Goal: Information Seeking & Learning: Learn about a topic

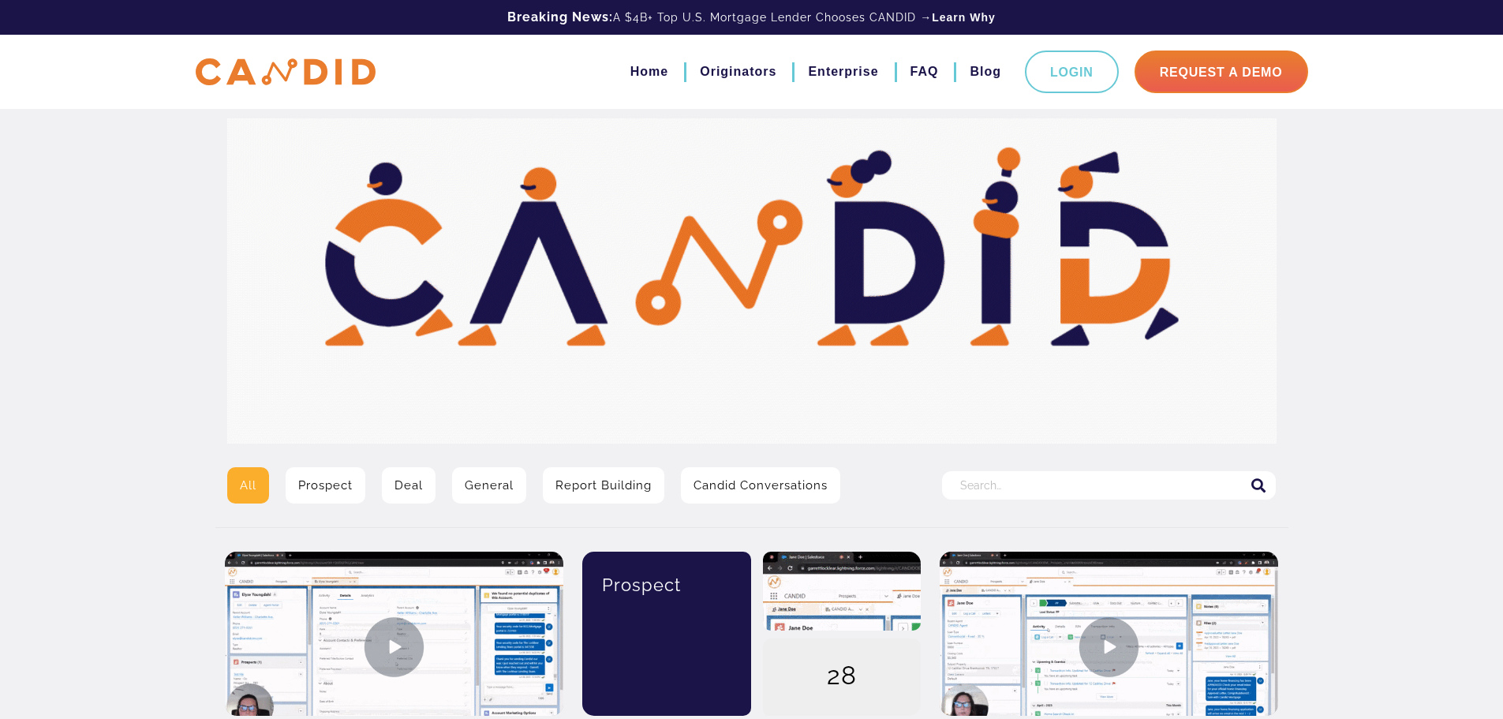
click at [972, 489] on input "Search for:" at bounding box center [1109, 485] width 334 height 28
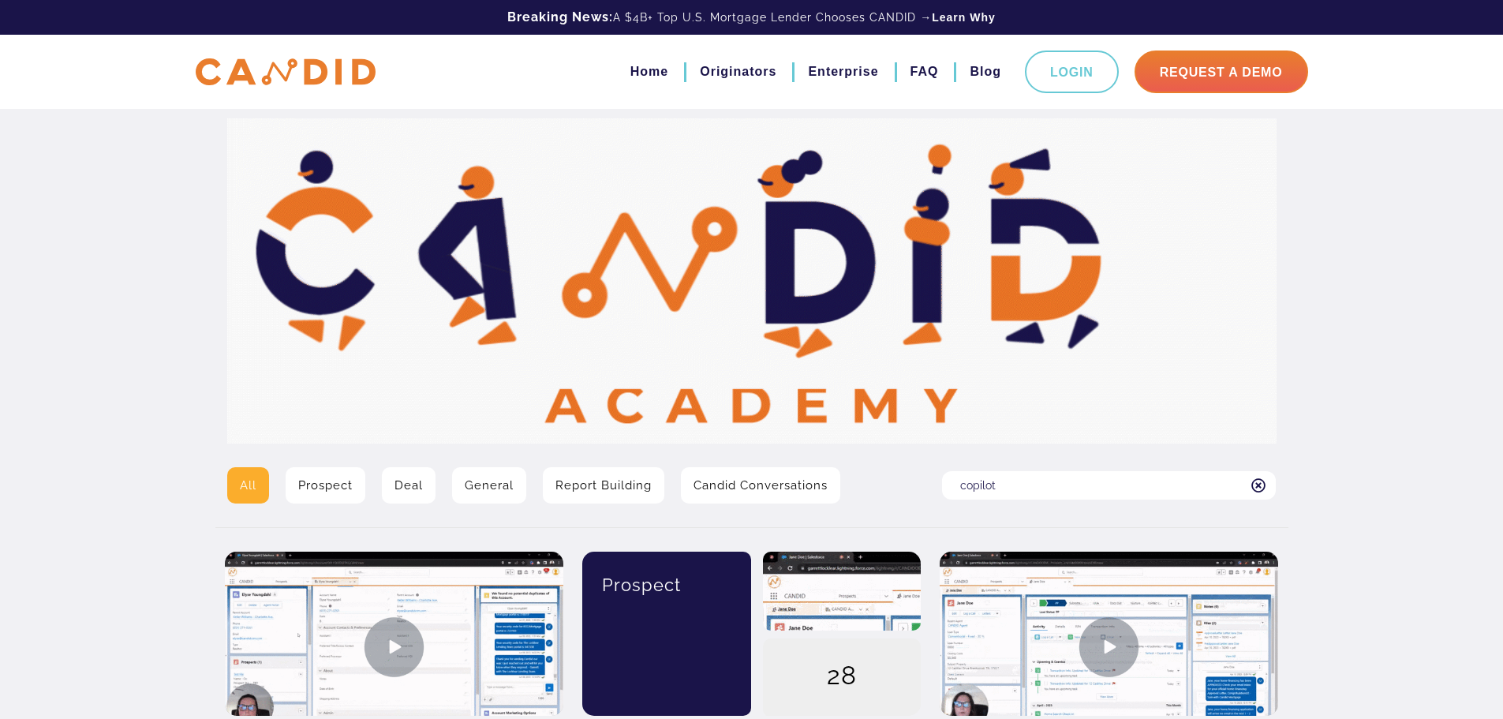
type input "copilot"
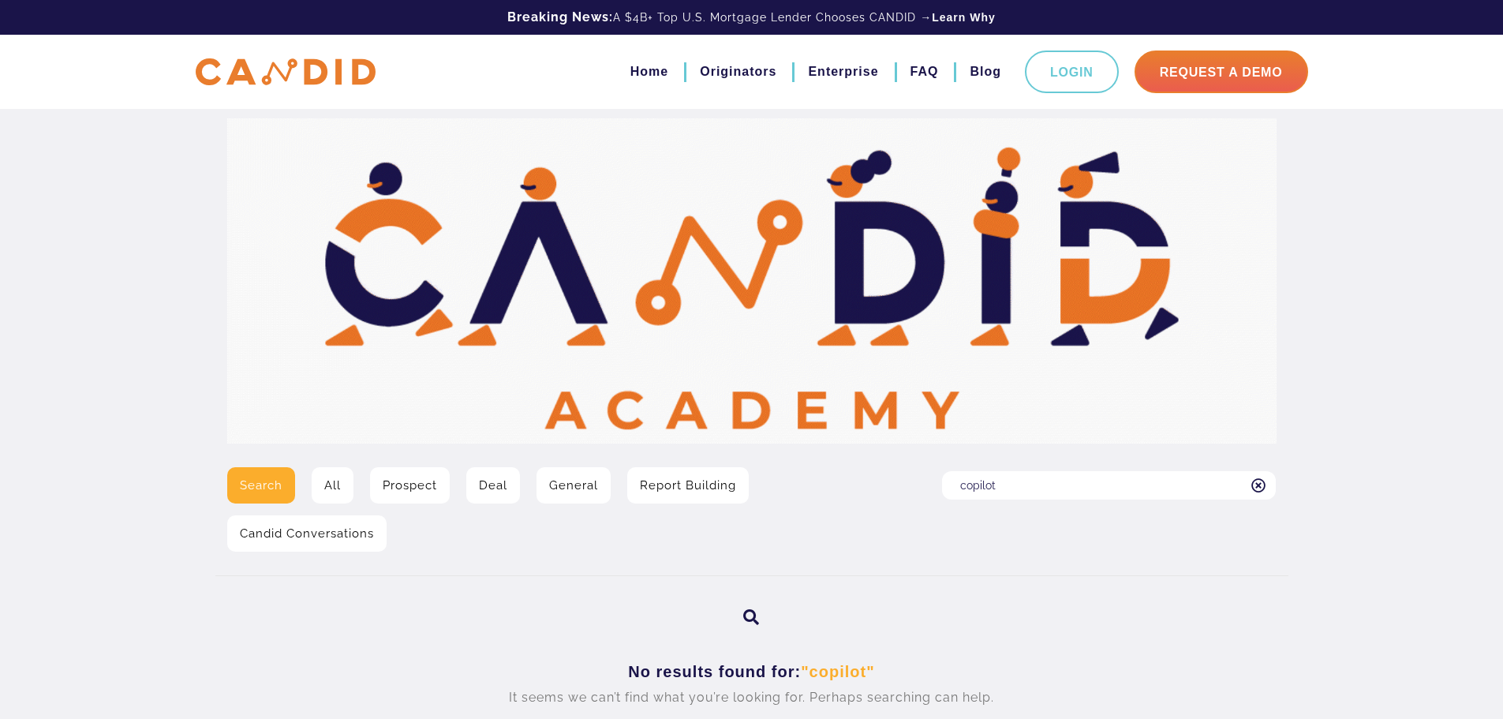
click at [972, 489] on input "copilot" at bounding box center [1109, 485] width 334 height 28
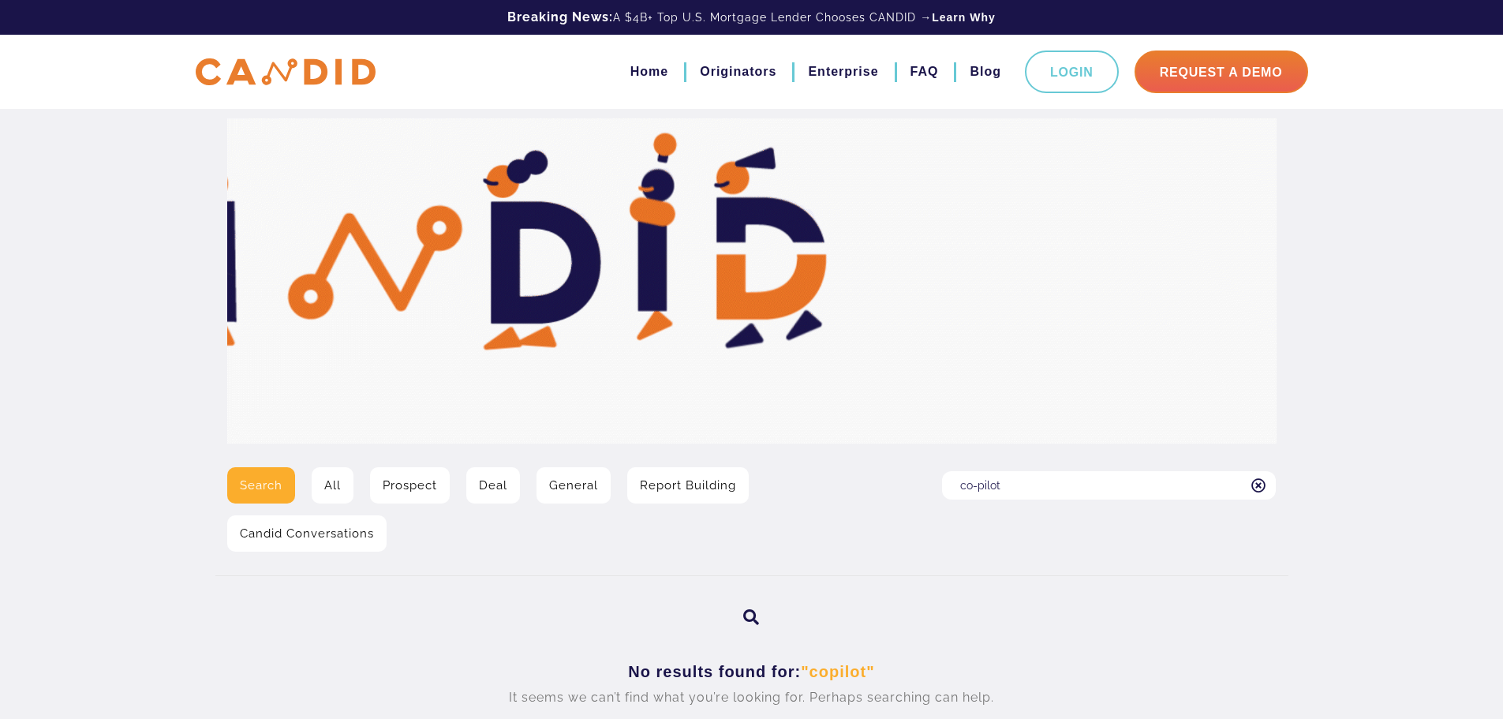
type input "co-pilot"
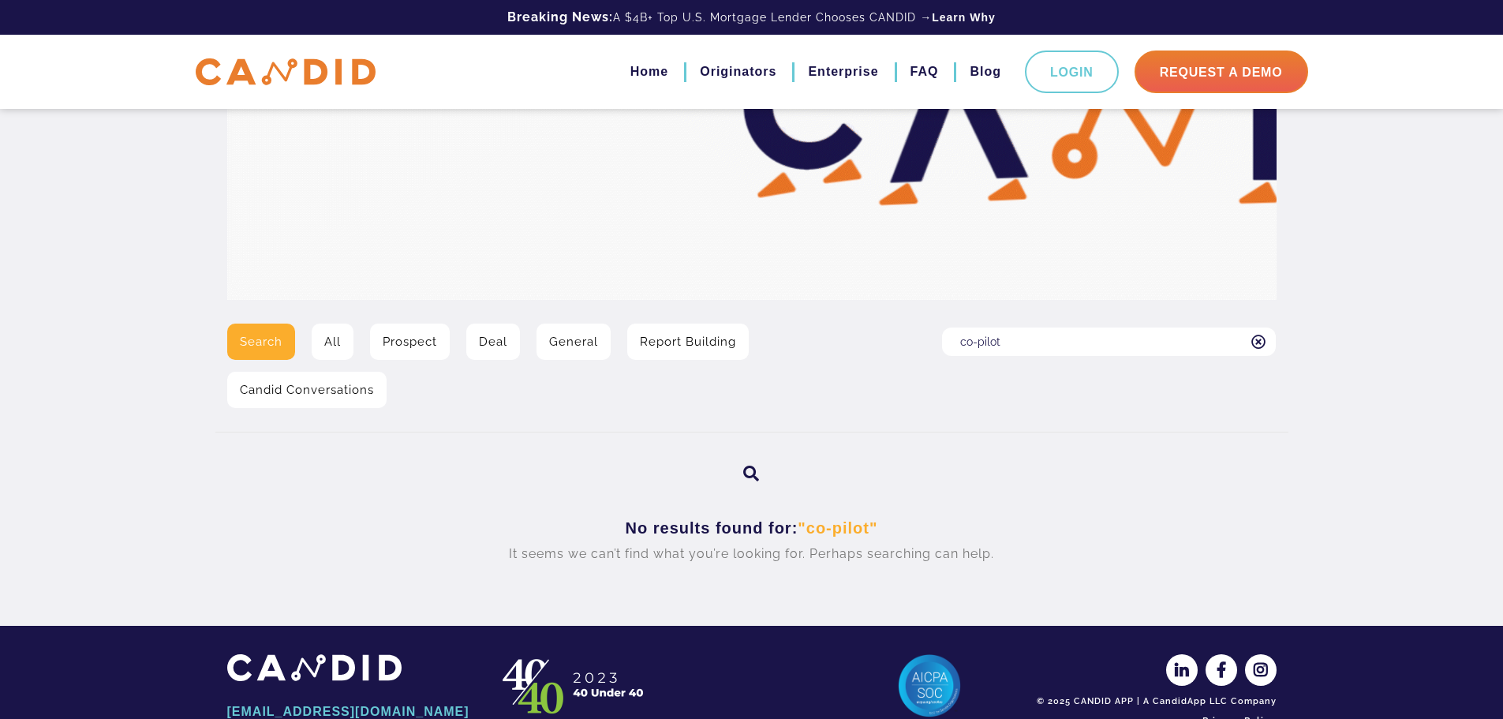
scroll to position [158, 0]
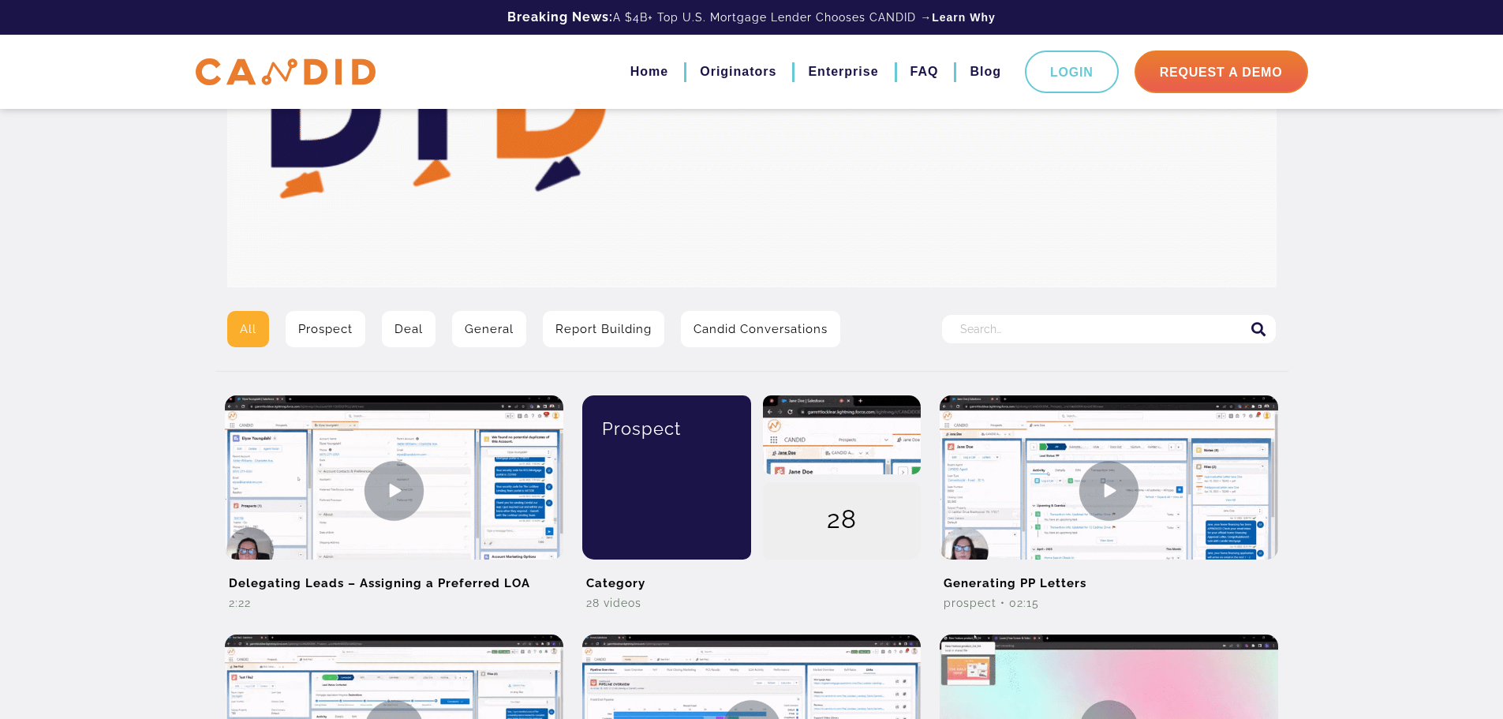
scroll to position [158, 0]
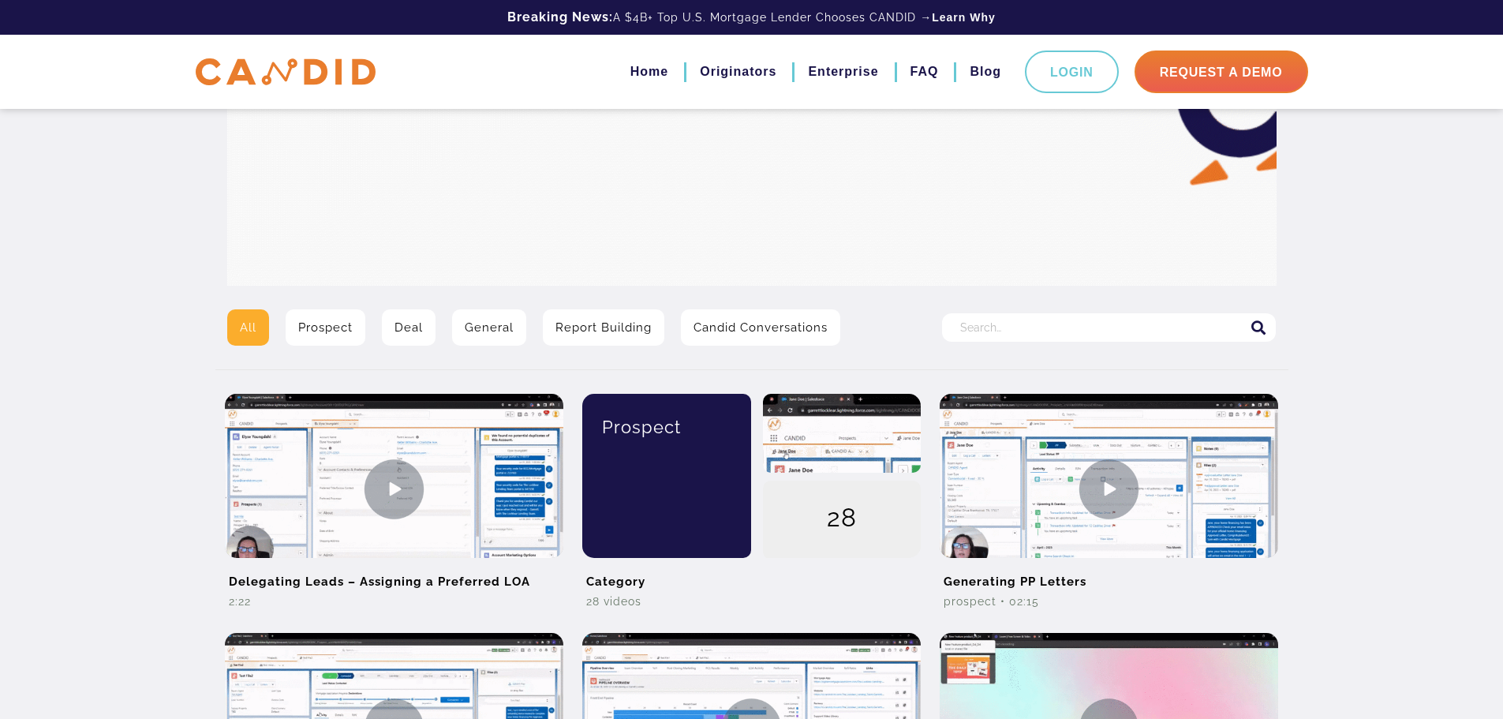
click at [328, 322] on link "Prospect" at bounding box center [326, 327] width 80 height 36
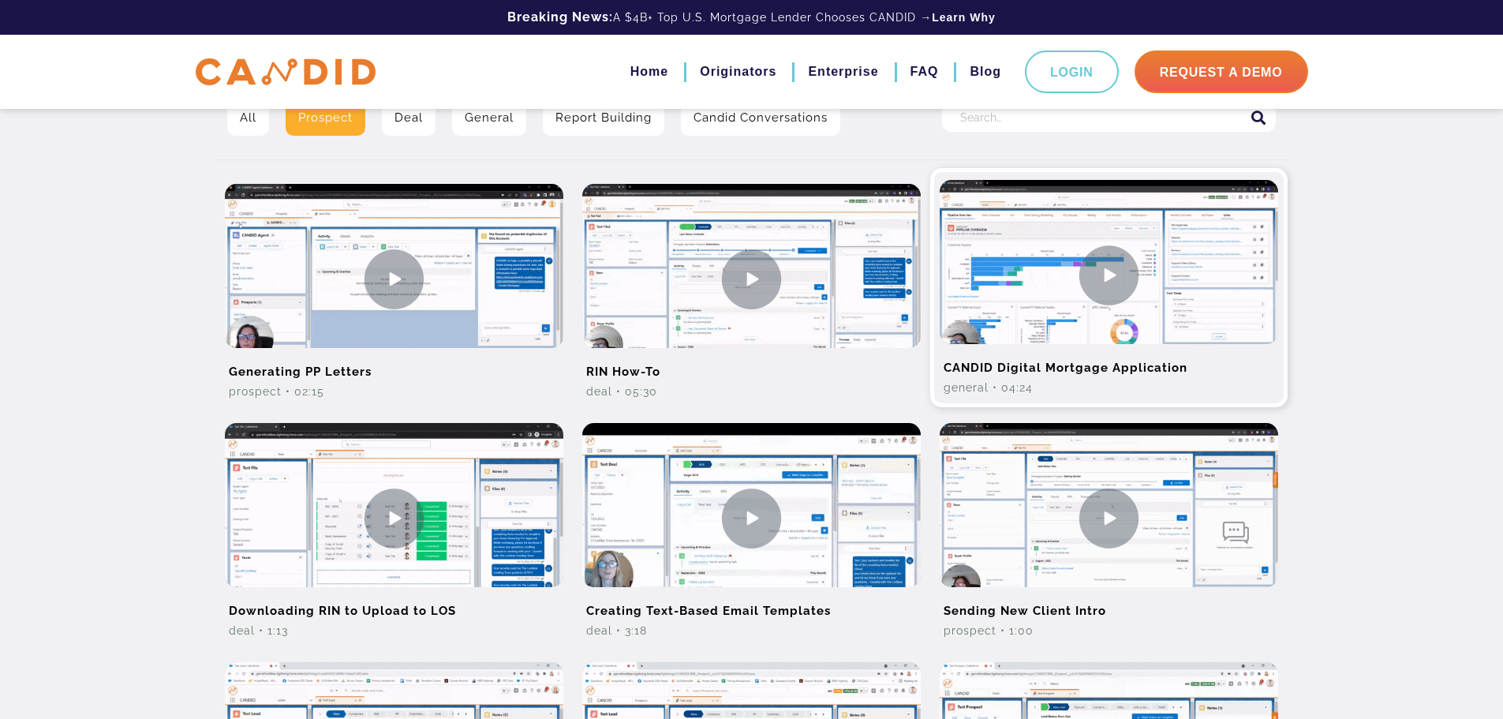
scroll to position [369, 0]
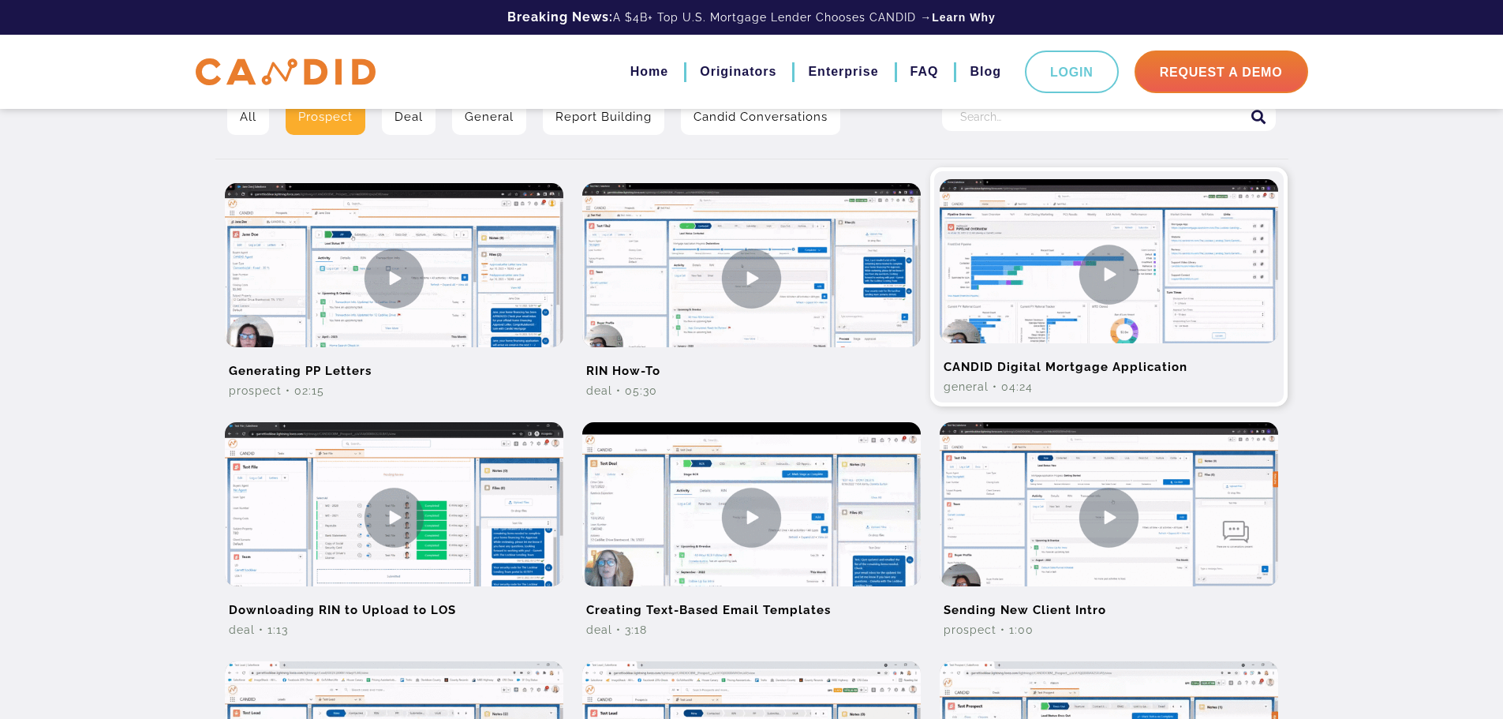
click at [1109, 275] on img at bounding box center [1109, 274] width 339 height 190
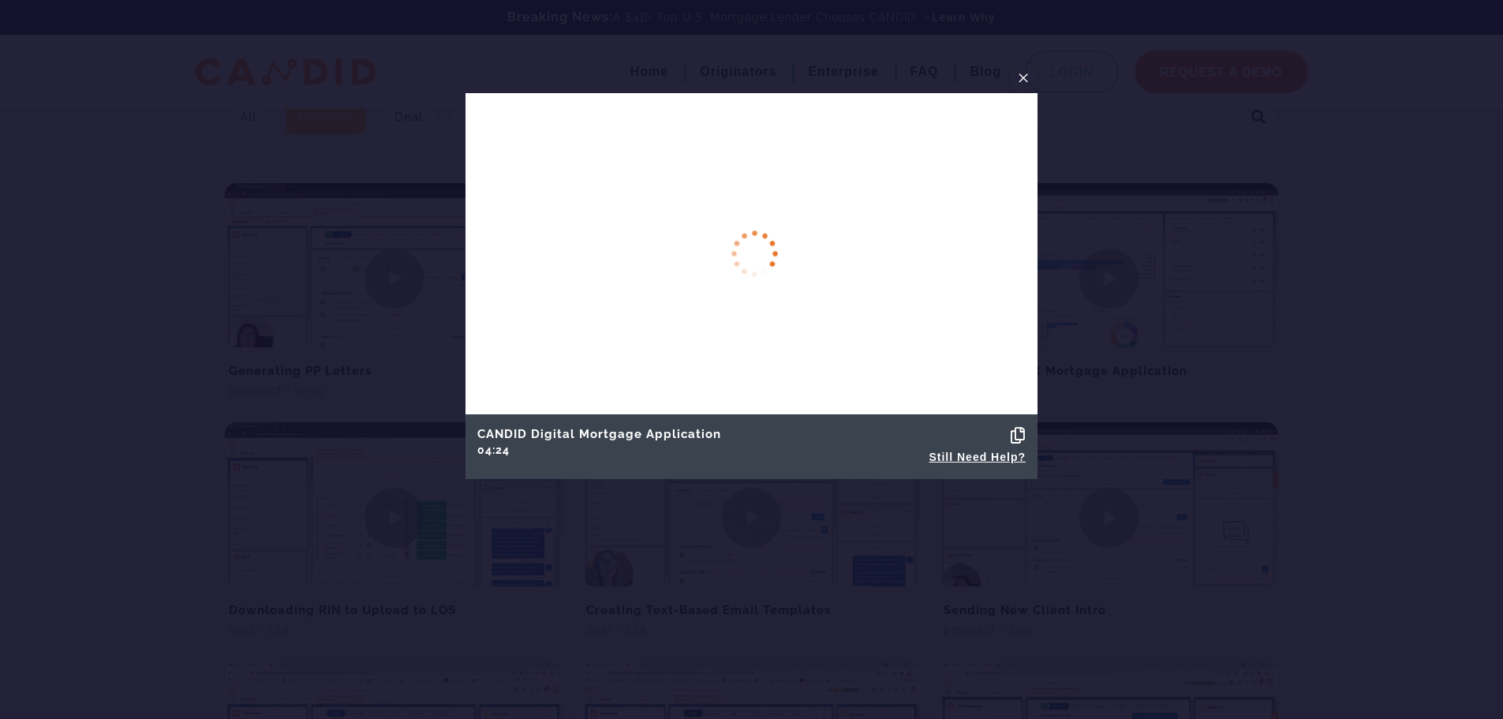
click at [1024, 74] on span "×" at bounding box center [1023, 77] width 13 height 24
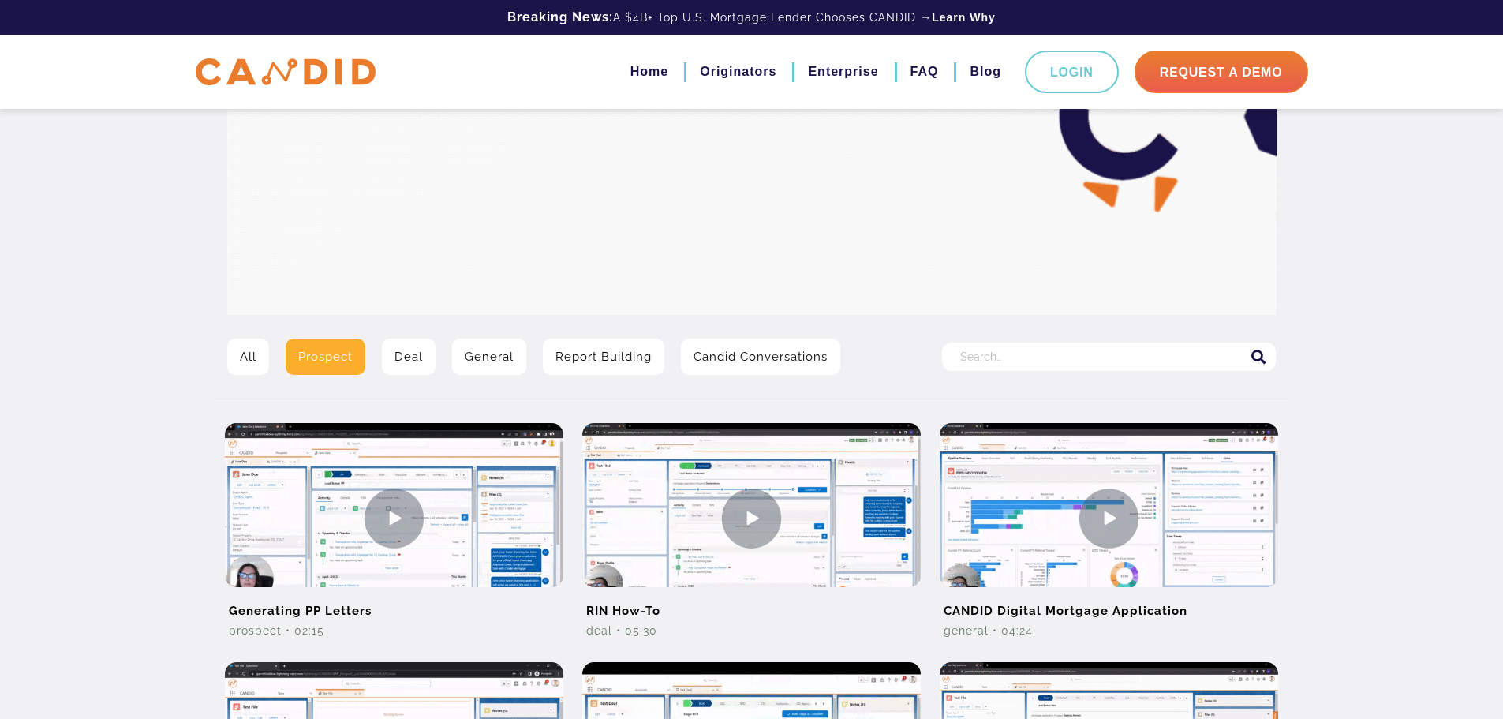
scroll to position [0, 0]
